Goal: Information Seeking & Learning: Find contact information

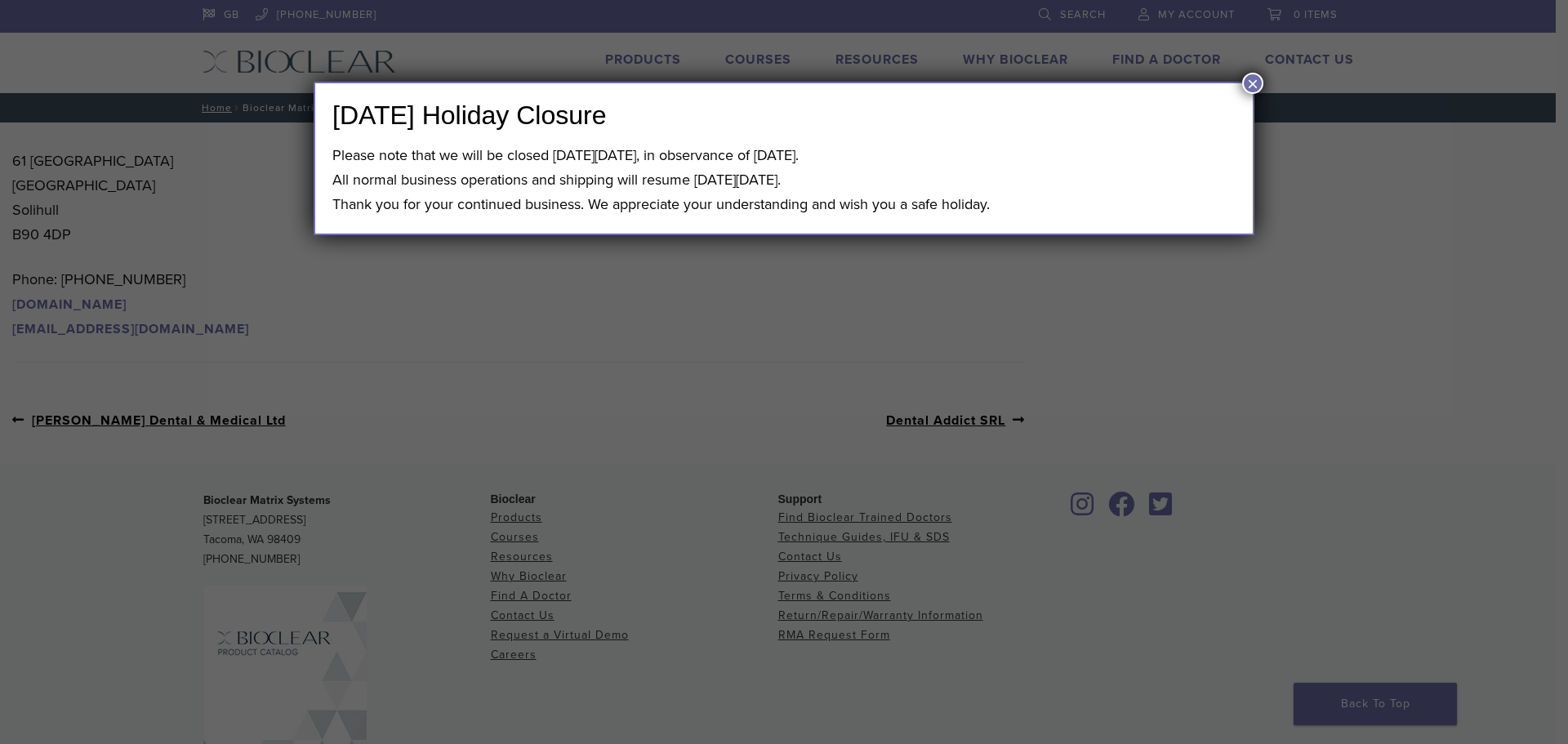
click at [1247, 80] on button "×" at bounding box center [1252, 83] width 21 height 21
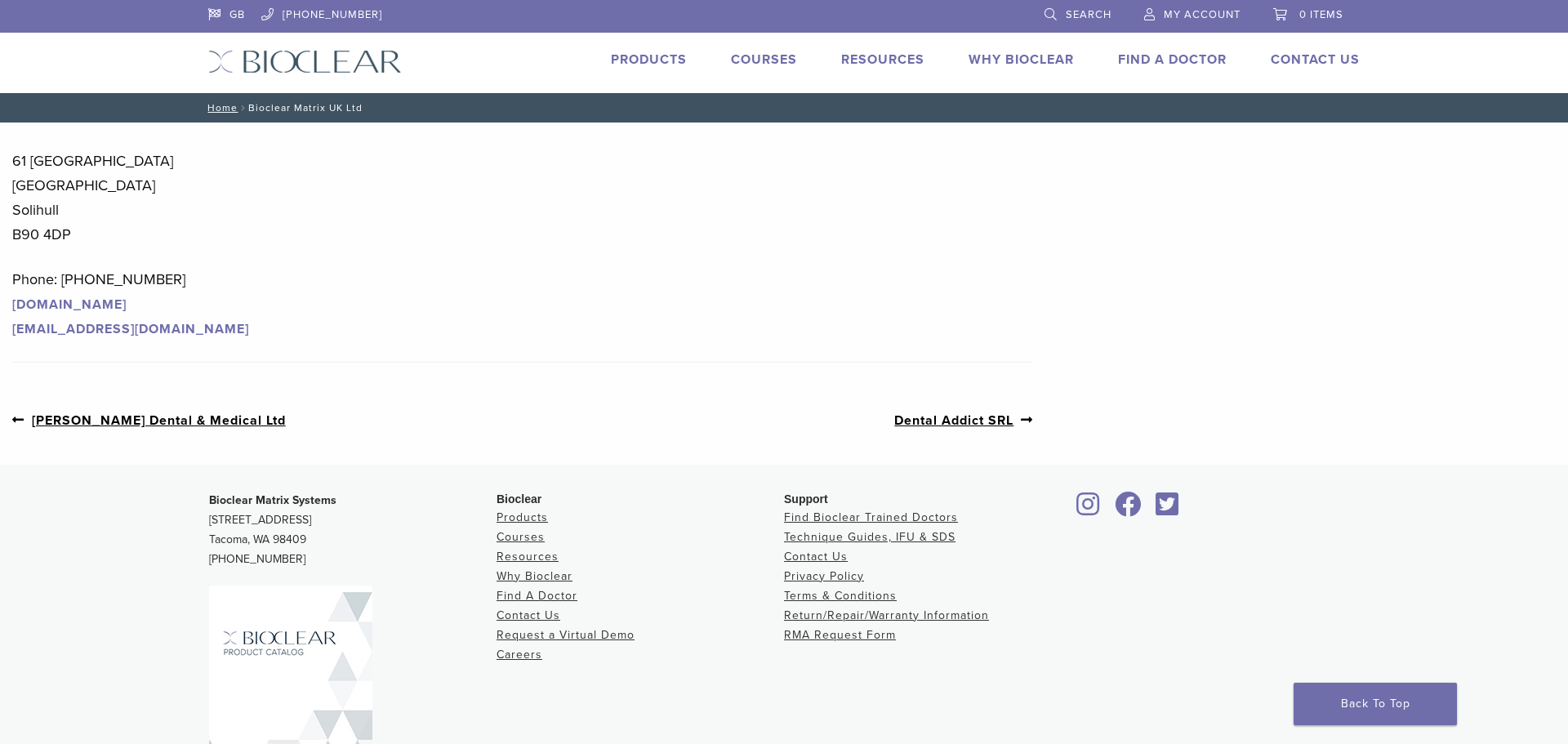
click at [1152, 56] on link "Find A Doctor" at bounding box center [1172, 59] width 109 height 16
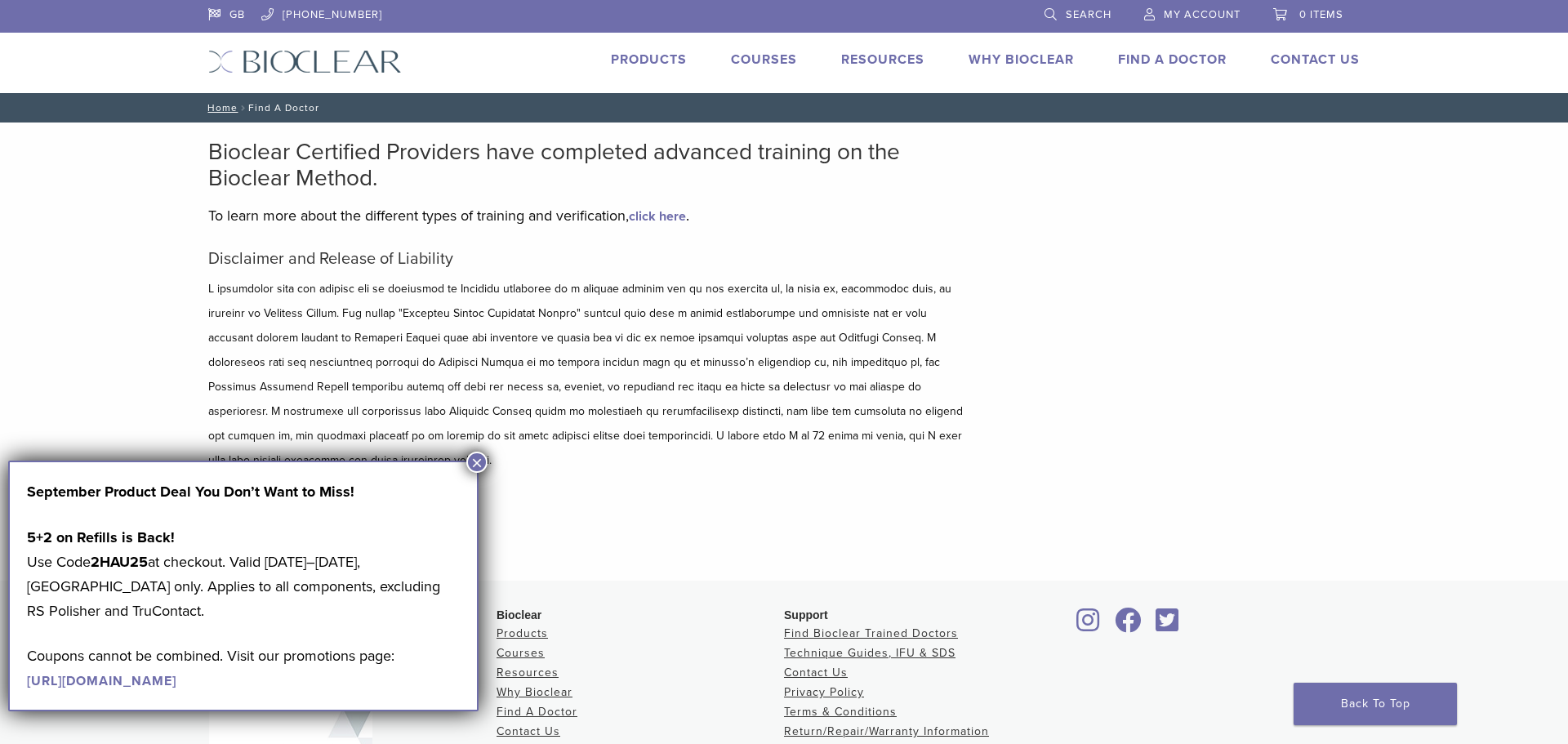
click at [480, 460] on button "×" at bounding box center [476, 462] width 21 height 21
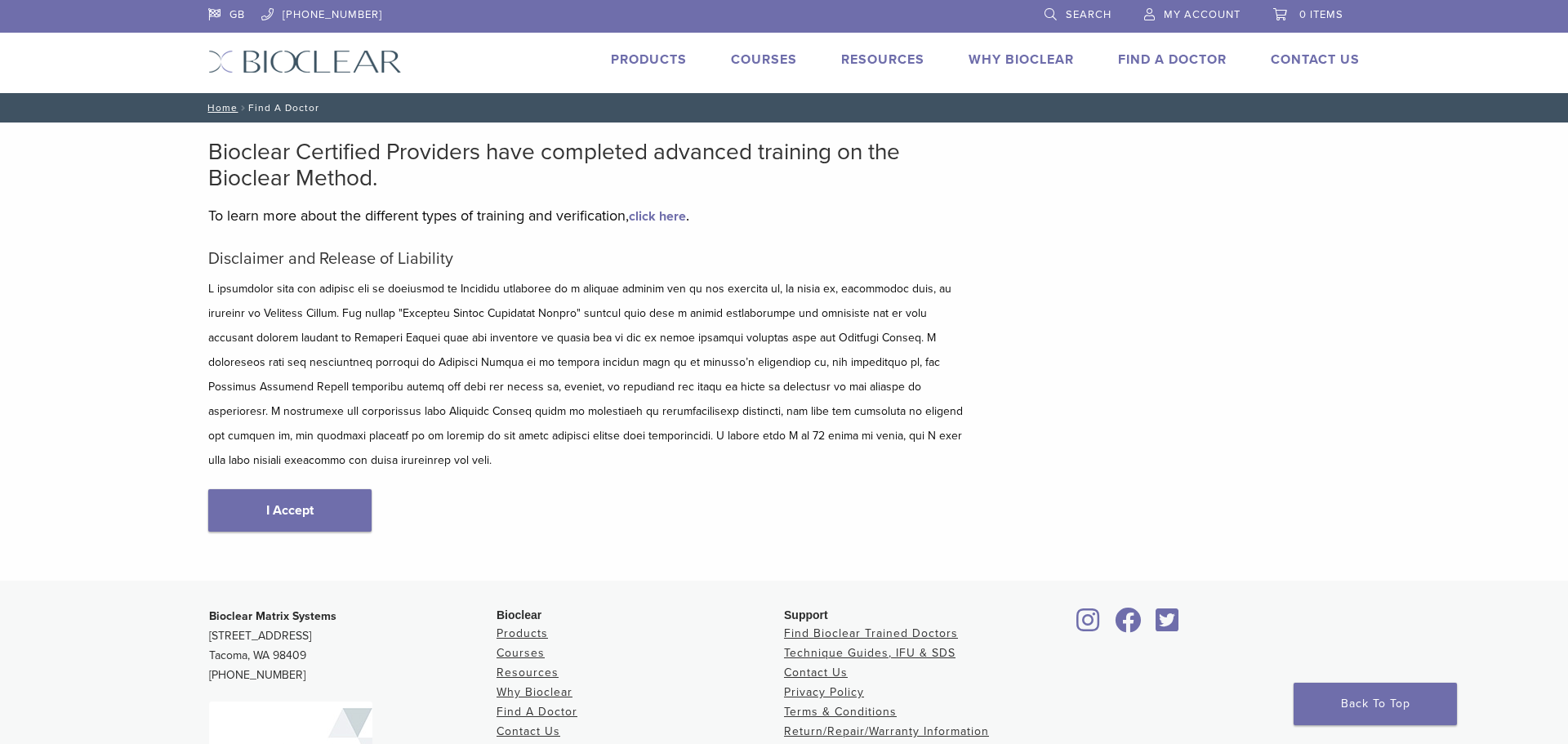
click at [1154, 60] on link "Find A Doctor" at bounding box center [1172, 59] width 109 height 16
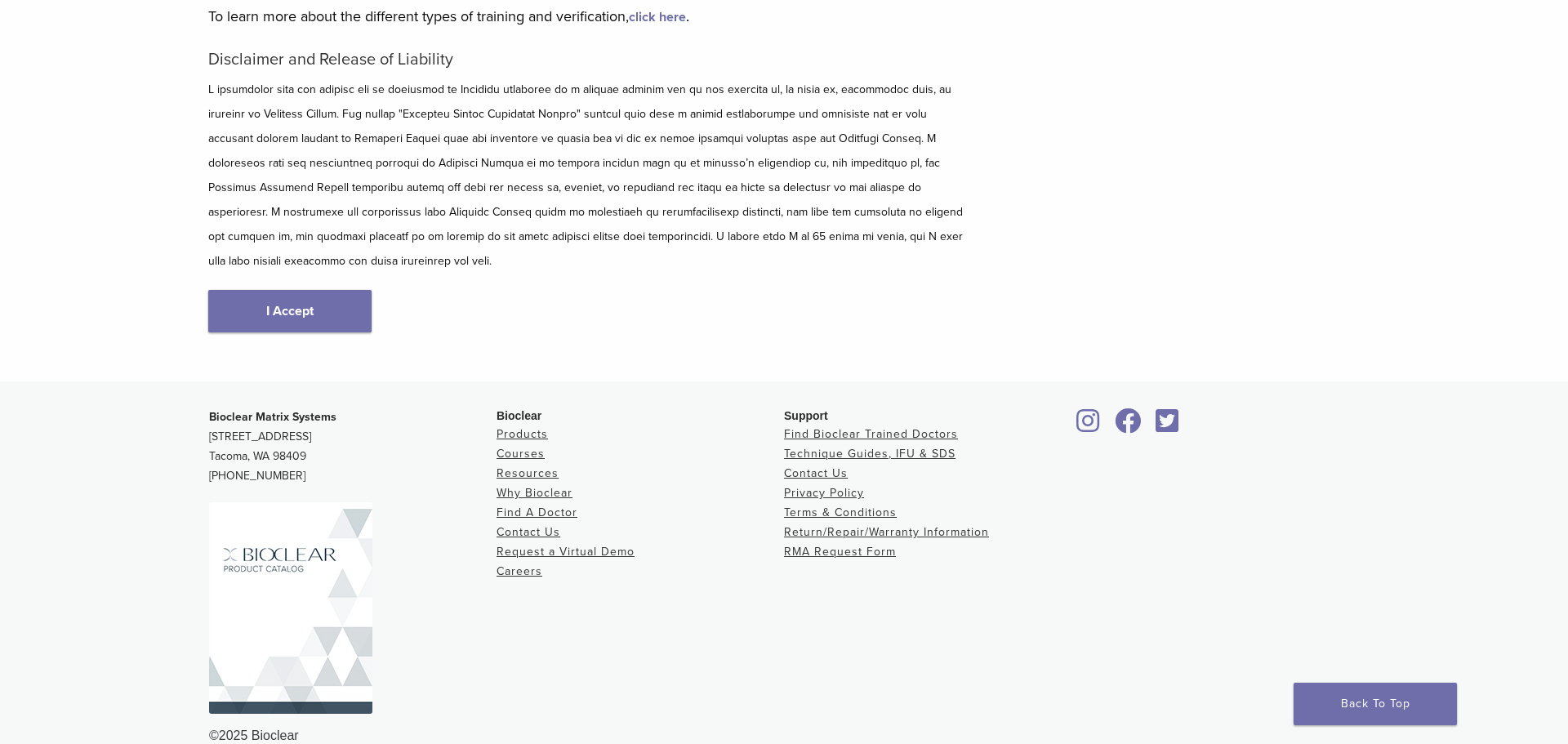
scroll to position [202, 0]
click at [311, 287] on link "I Accept" at bounding box center [289, 308] width 163 height 43
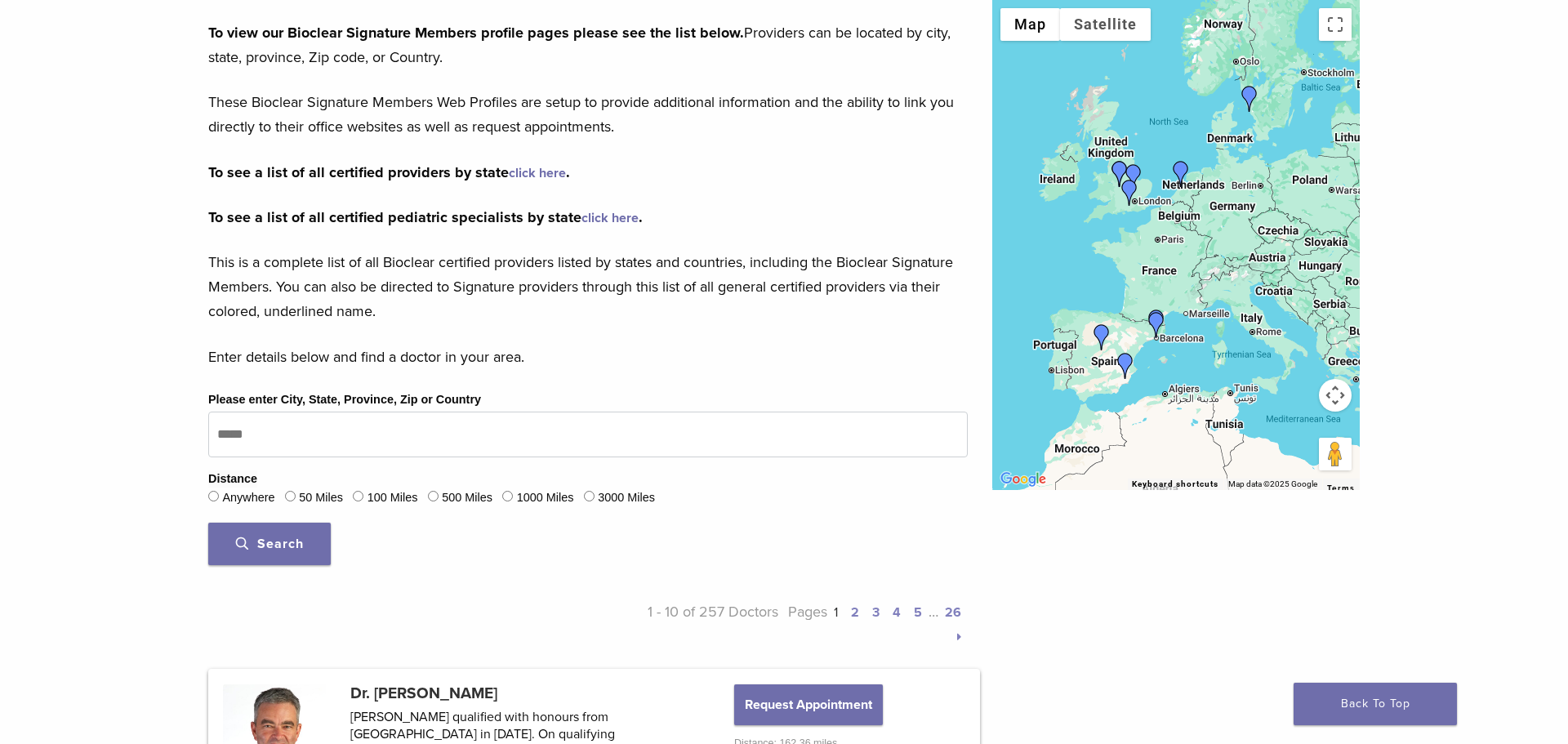
scroll to position [261, 0]
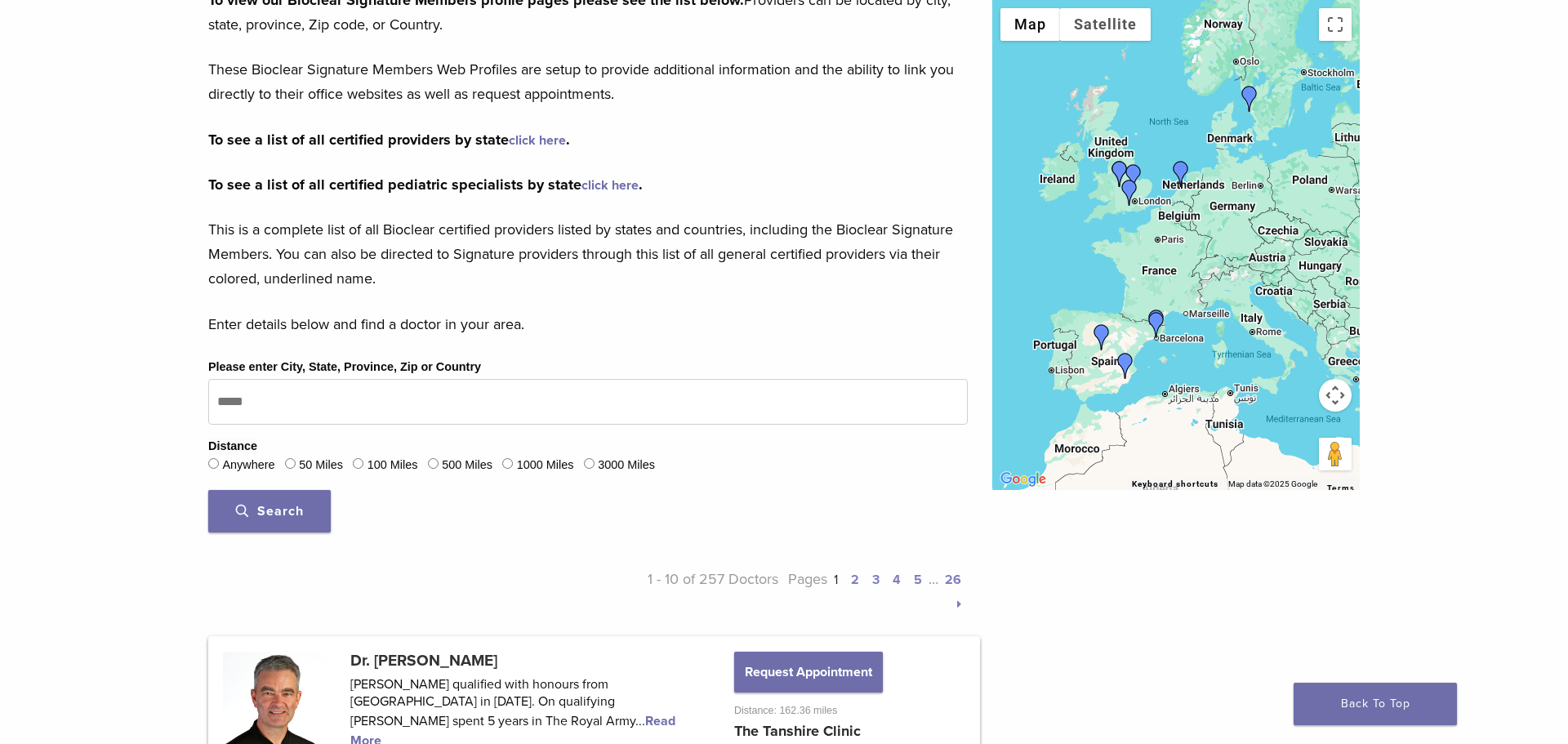
click at [530, 140] on link "click here" at bounding box center [537, 140] width 57 height 16
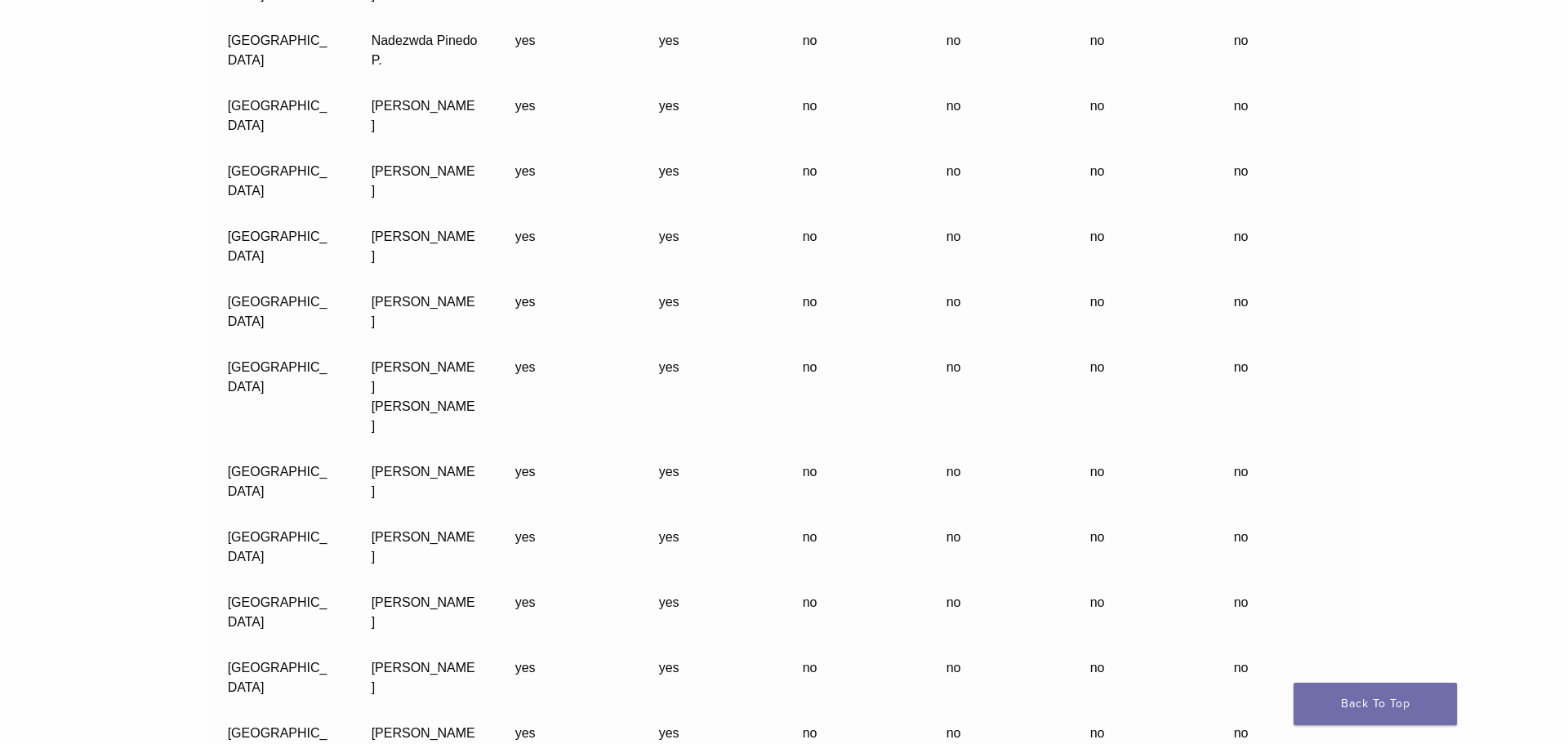
scroll to position [47334, 0]
